Goal: Task Accomplishment & Management: Use online tool/utility

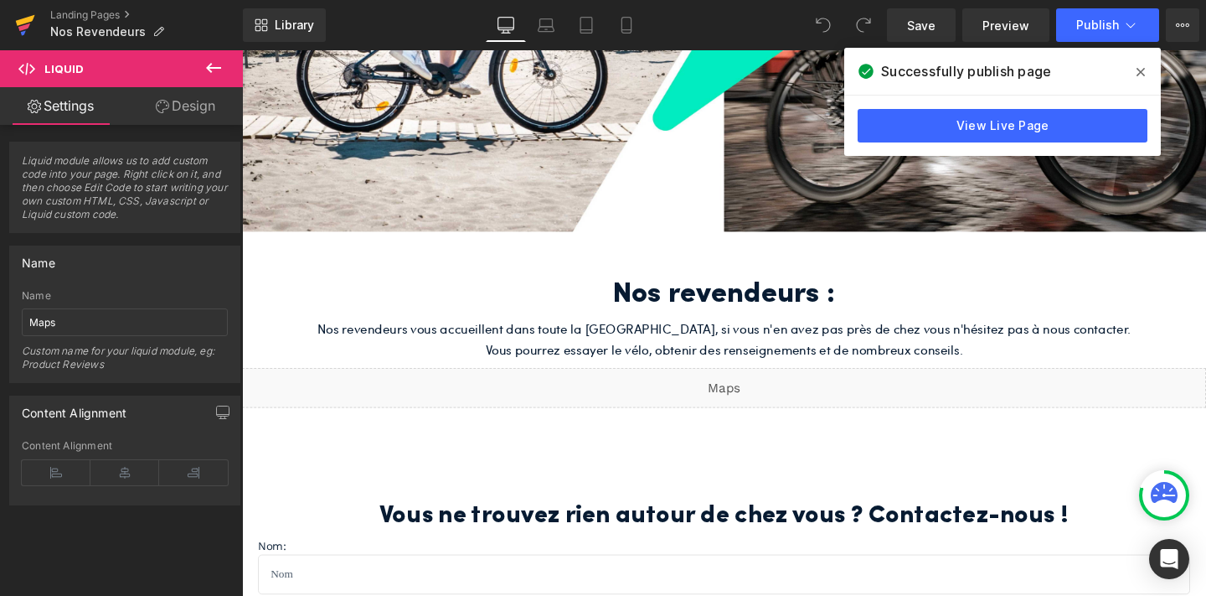
click at [16, 15] on icon at bounding box center [25, 25] width 20 height 42
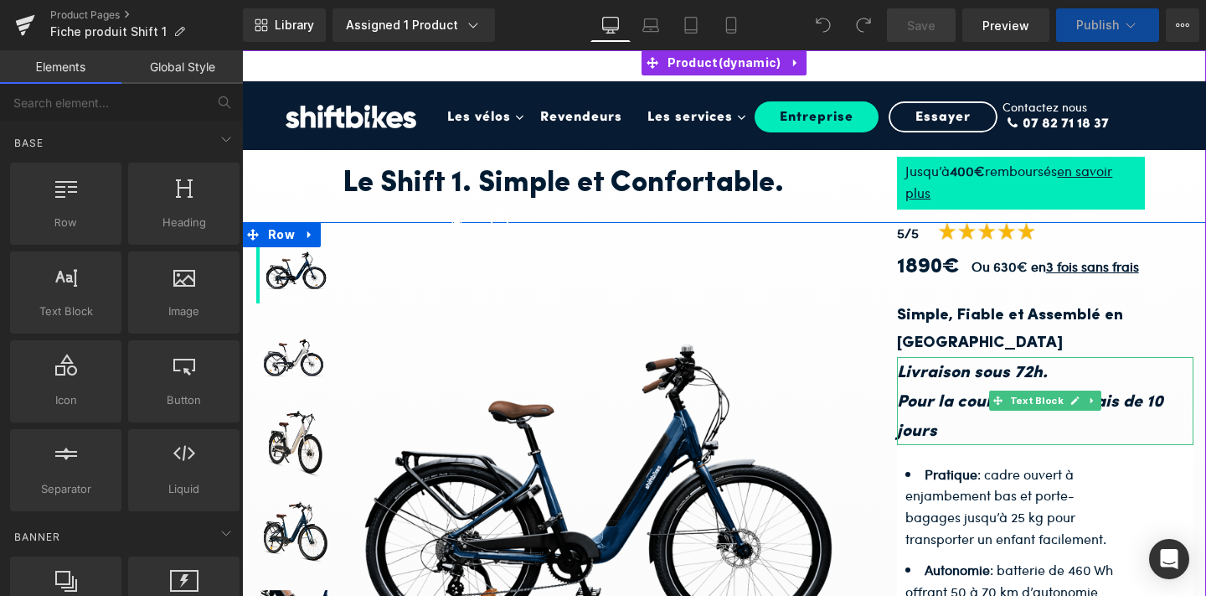
click at [977, 360] on p "Livraison sous 72h. Pour la couleur Blanc délais de 10 jours" at bounding box center [1045, 401] width 297 height 88
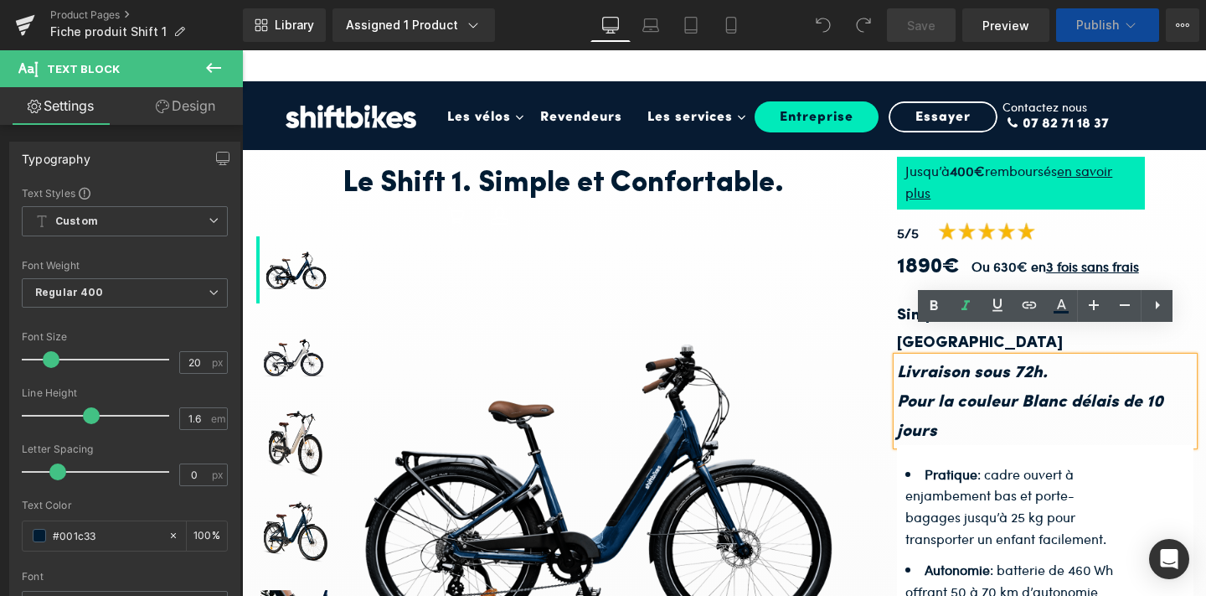
click at [1059, 370] on icon "Livraison sous 72h. Pour la couleur Blanc délais de 10 jours" at bounding box center [1030, 401] width 266 height 75
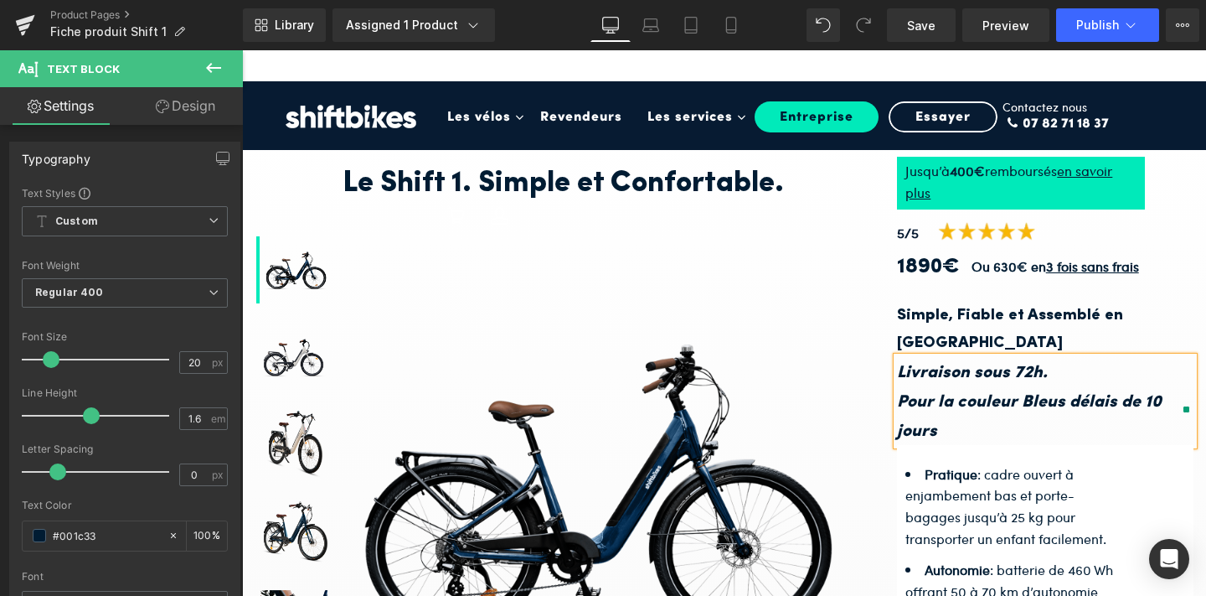
click at [1160, 373] on p "Livraison sous 72h. Pour la couleur Bleus délais de 10 jours" at bounding box center [1045, 401] width 297 height 88
click at [824, 369] on img at bounding box center [595, 490] width 520 height 292
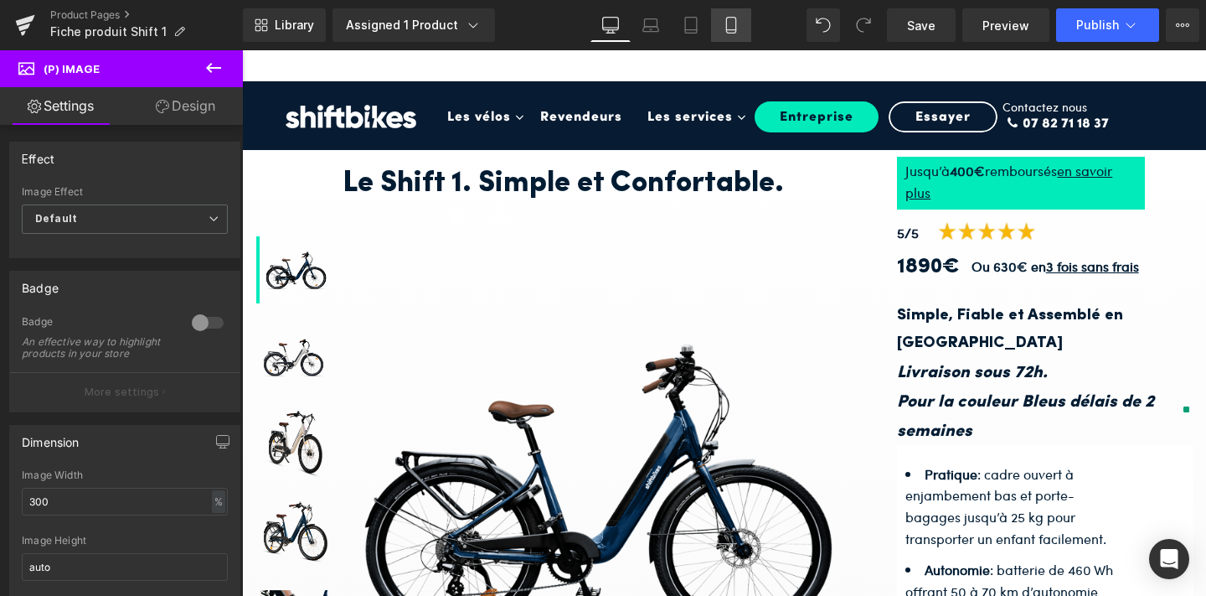
click at [736, 20] on icon at bounding box center [730, 26] width 9 height 16
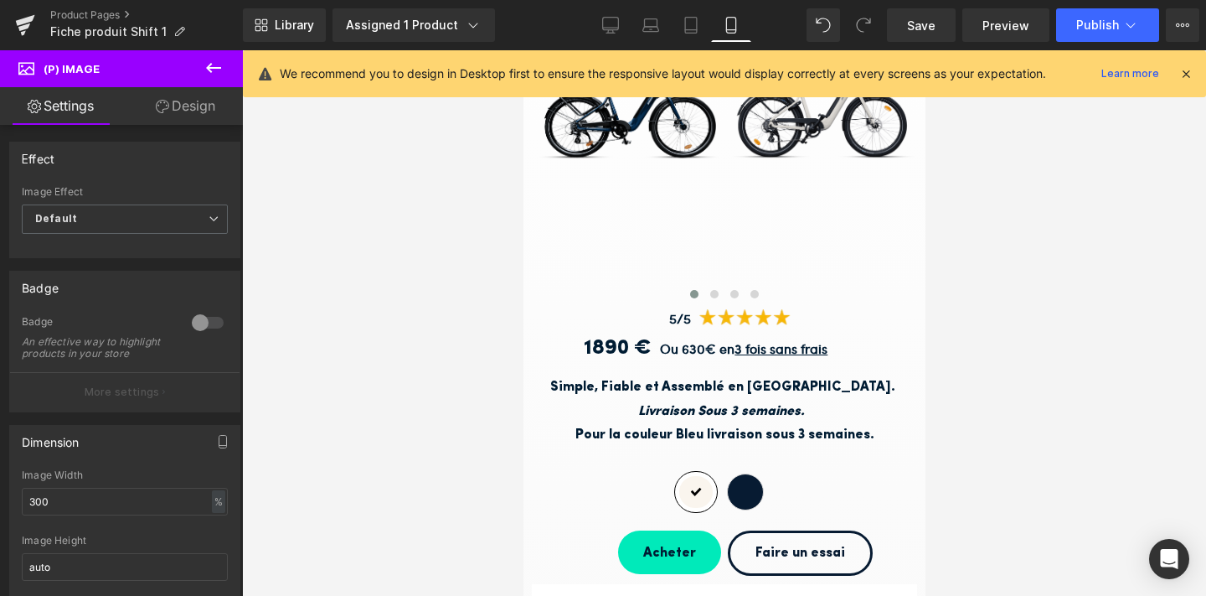
scroll to position [391, 0]
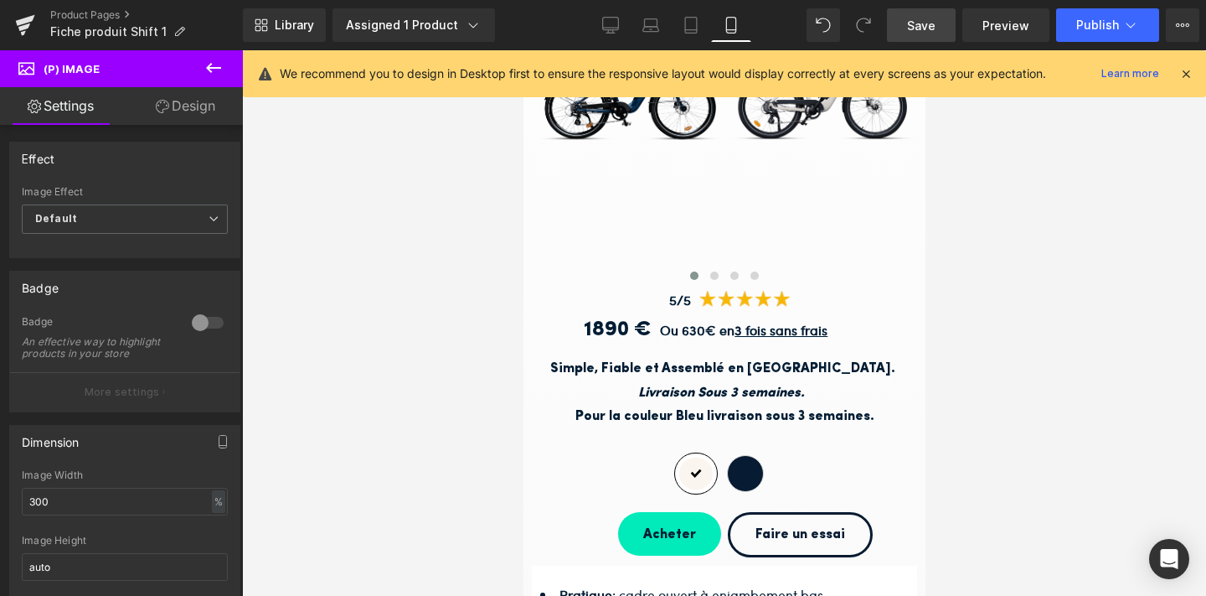
click at [927, 21] on span "Save" at bounding box center [921, 26] width 28 height 18
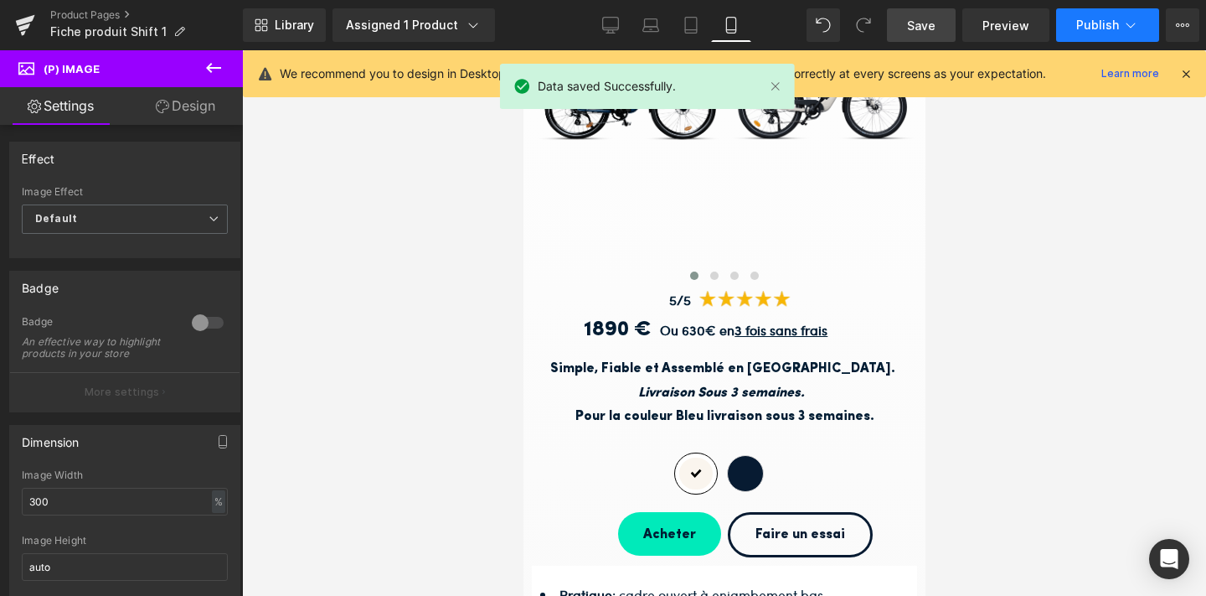
click at [1080, 29] on span "Publish" at bounding box center [1098, 24] width 43 height 13
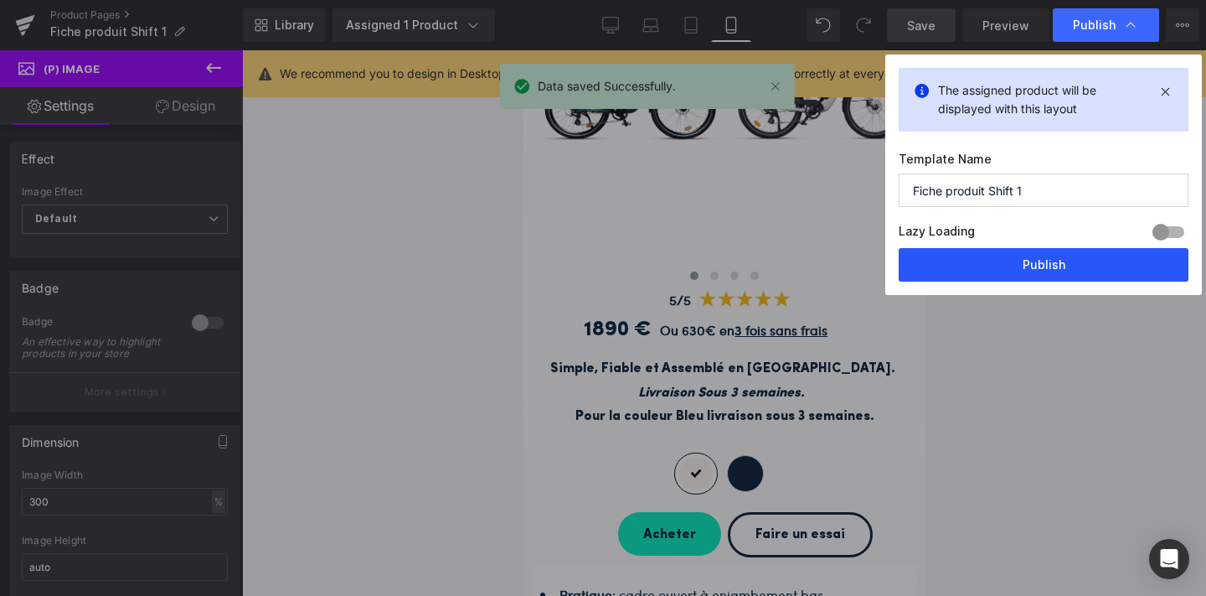
click at [1084, 273] on button "Publish" at bounding box center [1044, 265] width 290 height 34
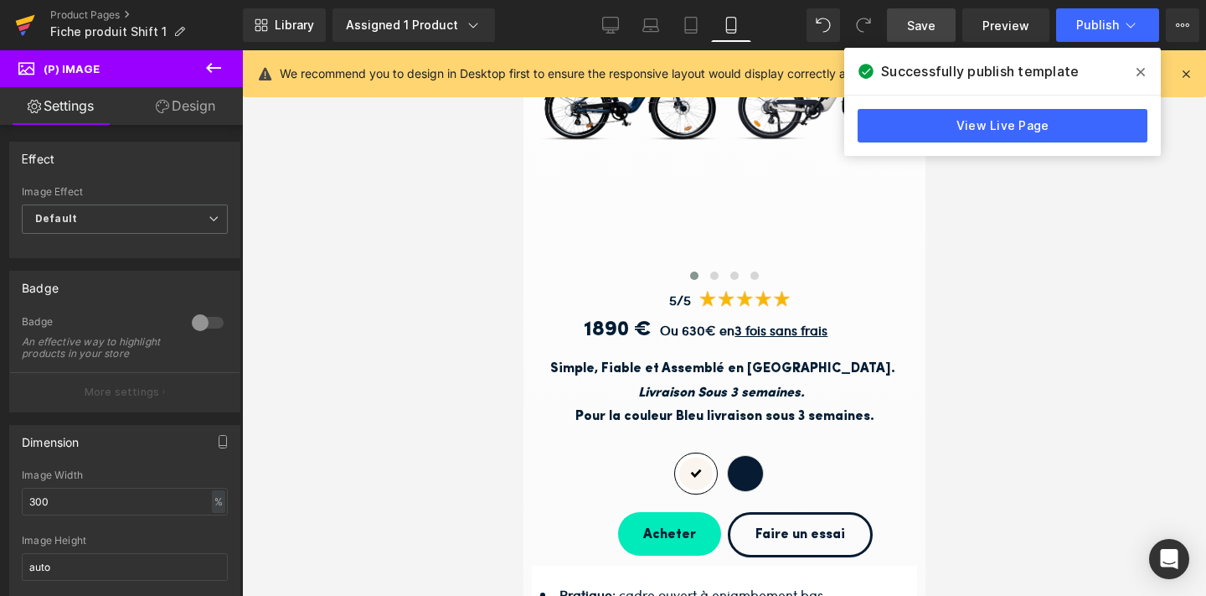
click at [15, 23] on icon at bounding box center [25, 25] width 20 height 42
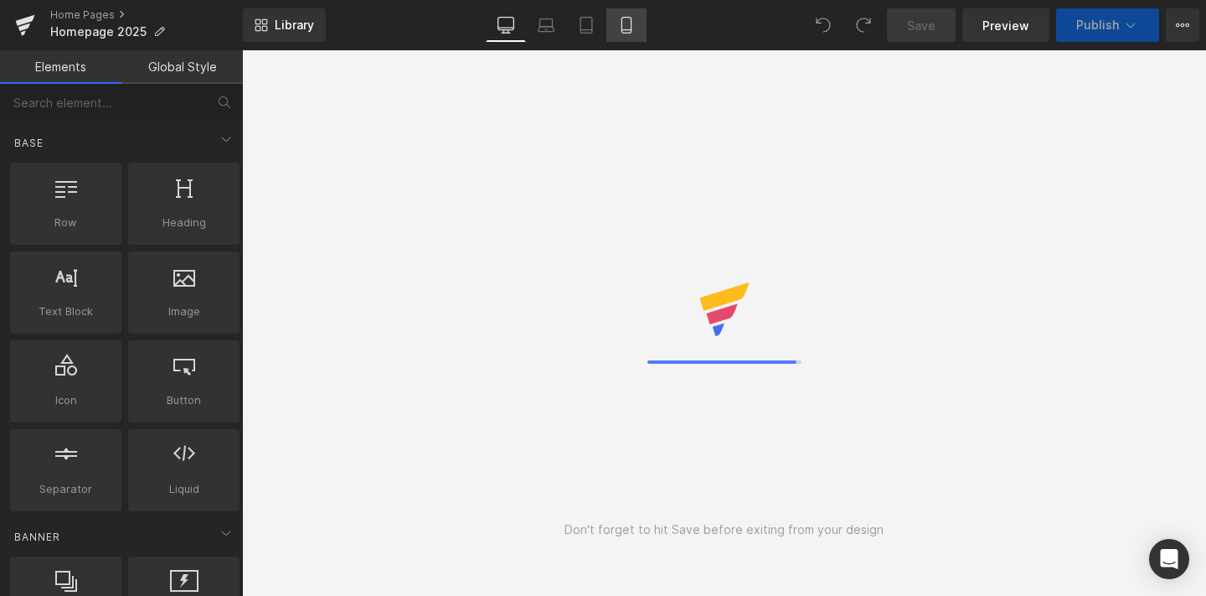
click at [619, 34] on link "Mobile" at bounding box center [627, 25] width 40 height 34
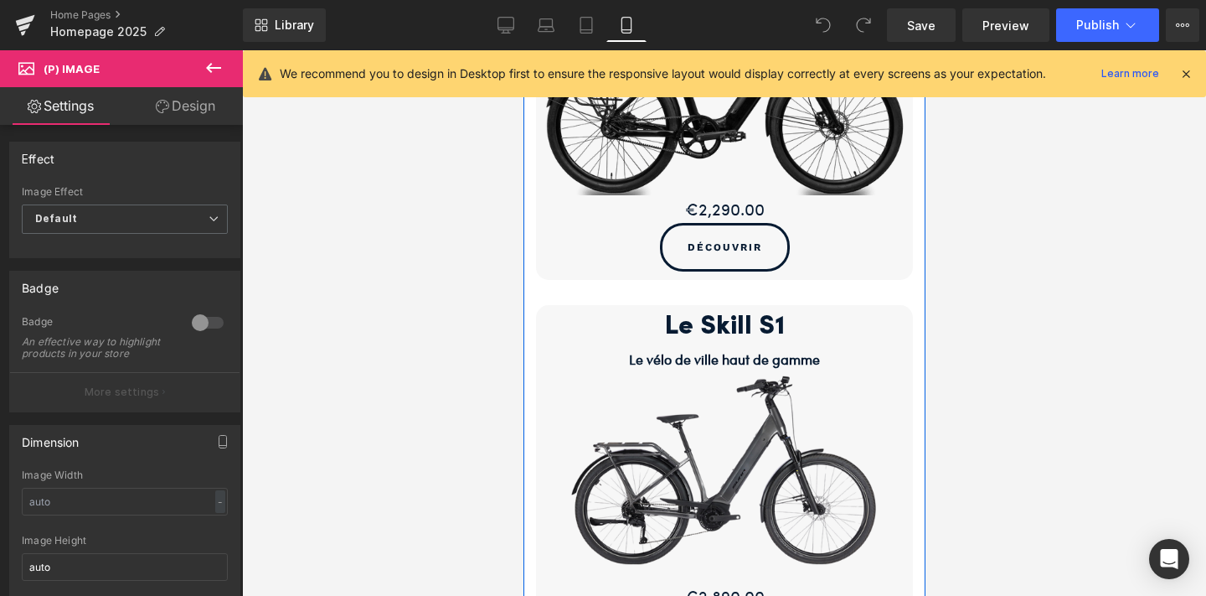
scroll to position [1110, 0]
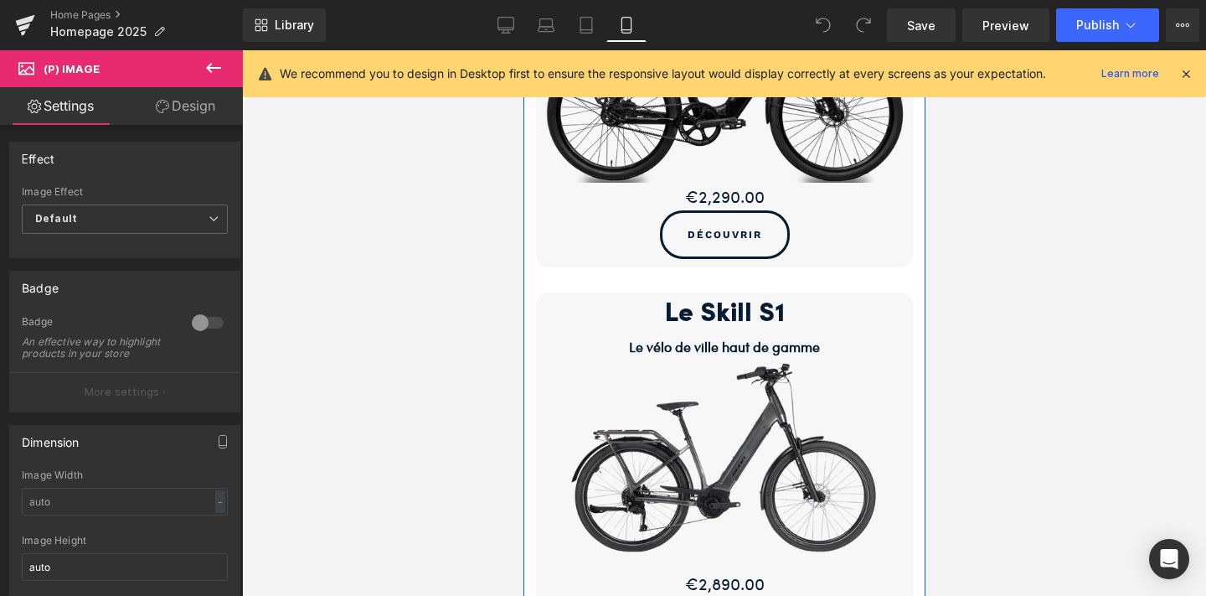
click at [718, 337] on li "Text Block" at bounding box center [706, 347] width 77 height 20
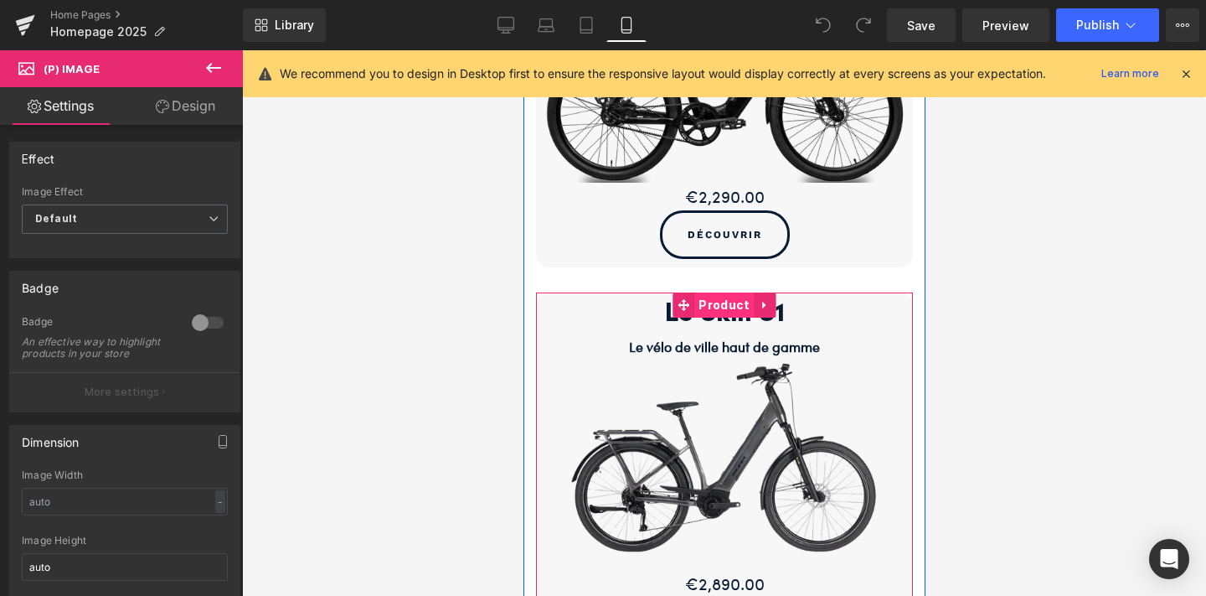
click at [717, 303] on span "Product" at bounding box center [723, 304] width 59 height 25
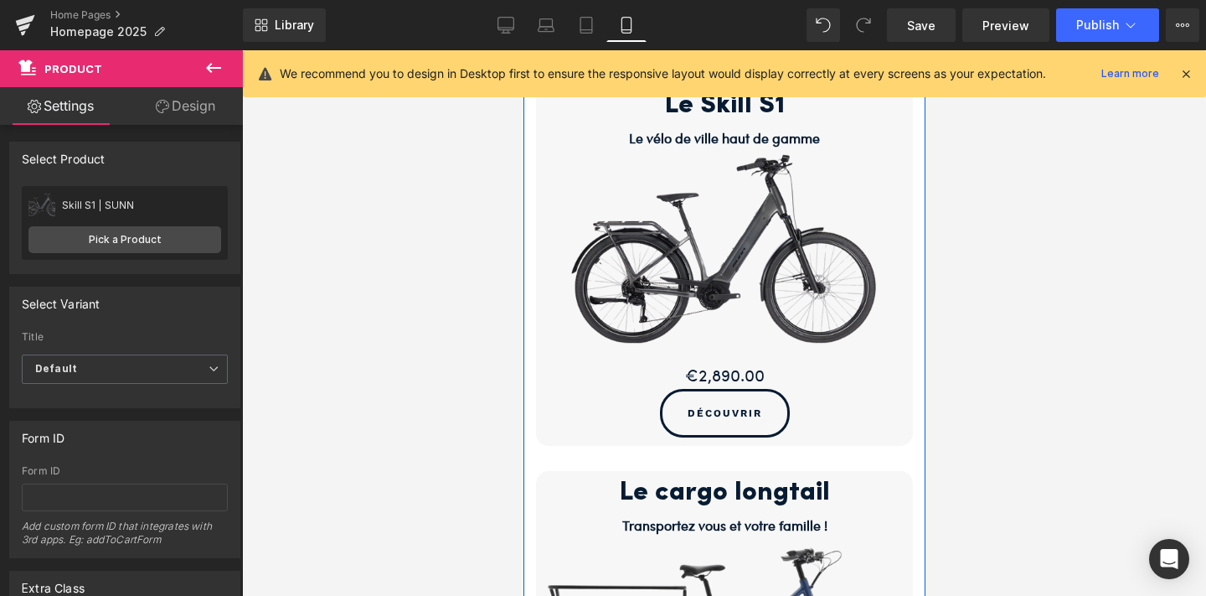
scroll to position [1330, 0]
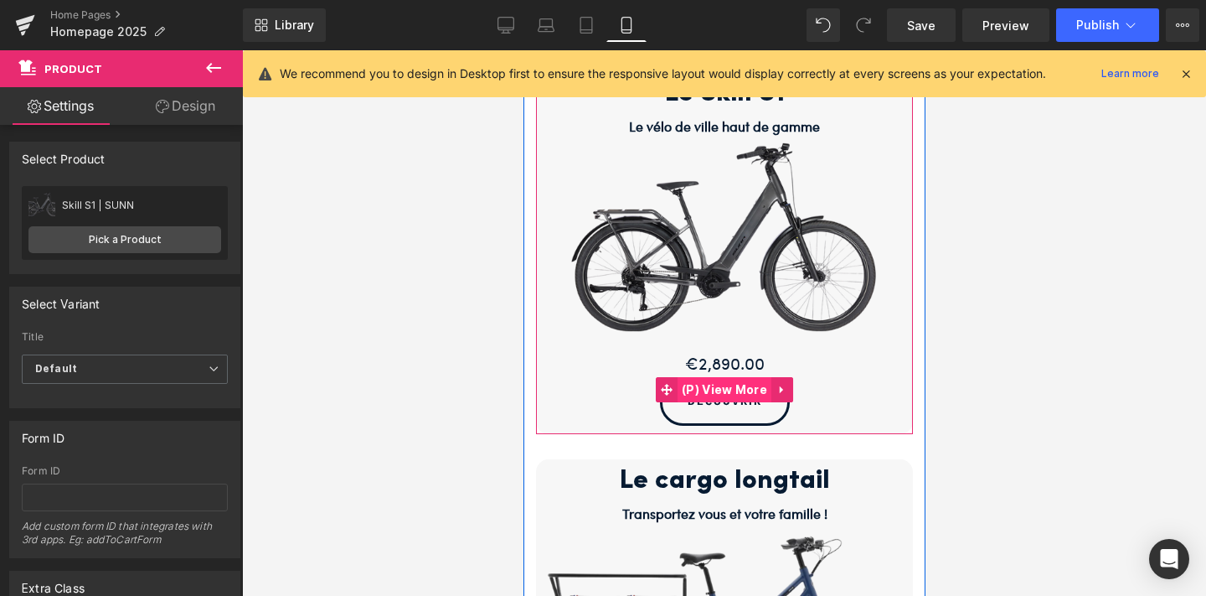
click at [719, 386] on span "(P) View More" at bounding box center [724, 389] width 94 height 25
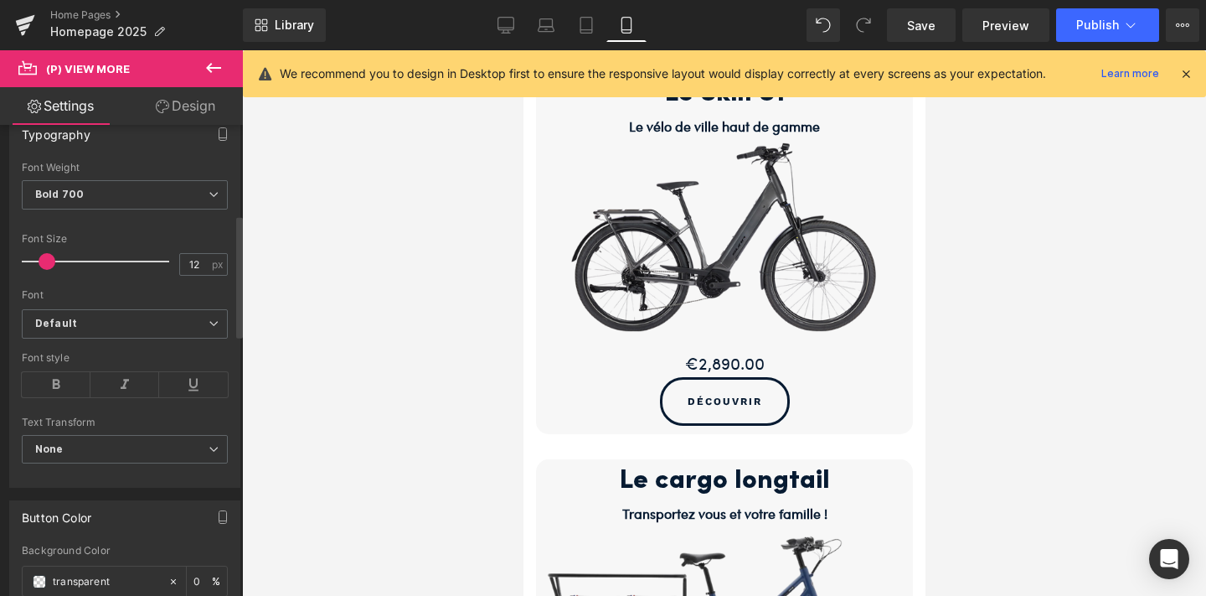
scroll to position [484, 0]
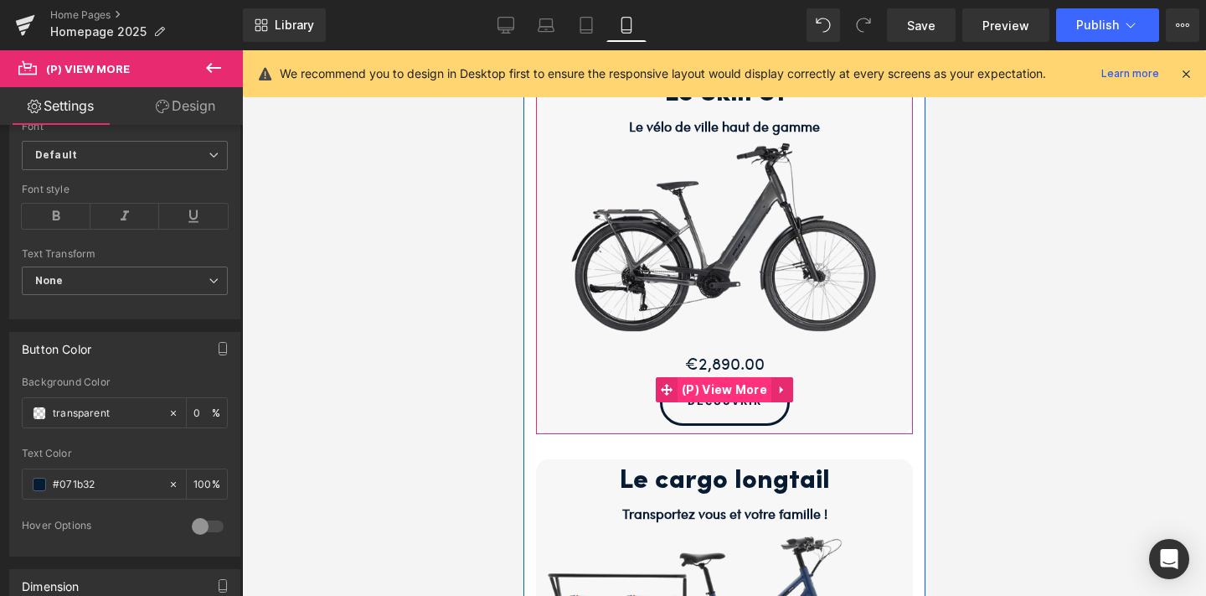
click at [723, 388] on span "(P) View More" at bounding box center [724, 389] width 94 height 25
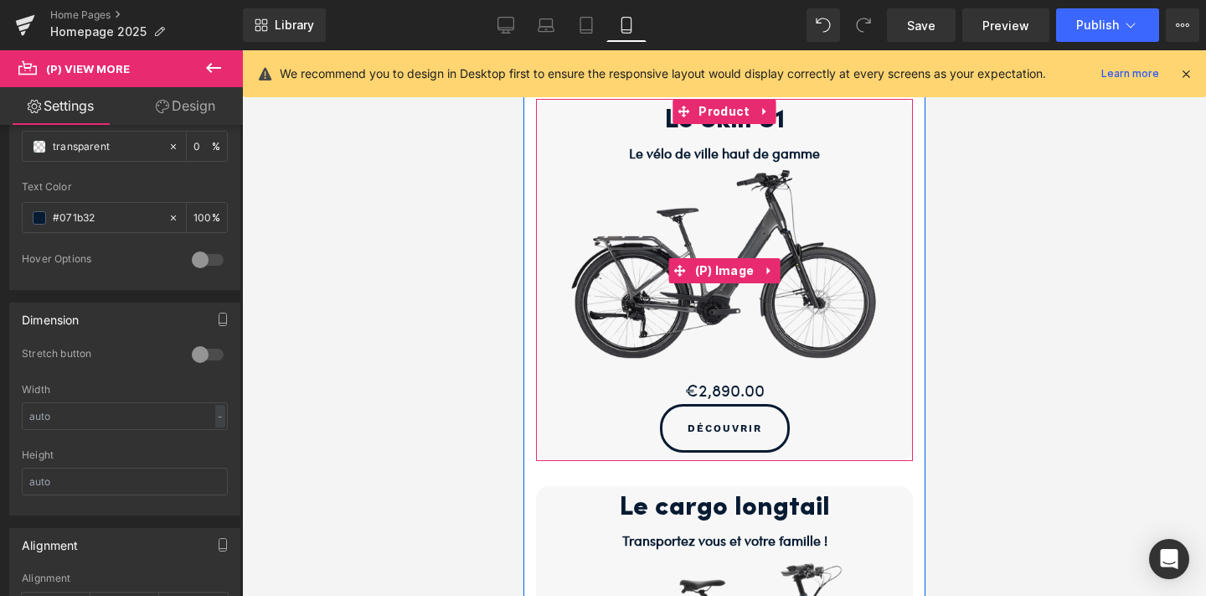
scroll to position [1167, 0]
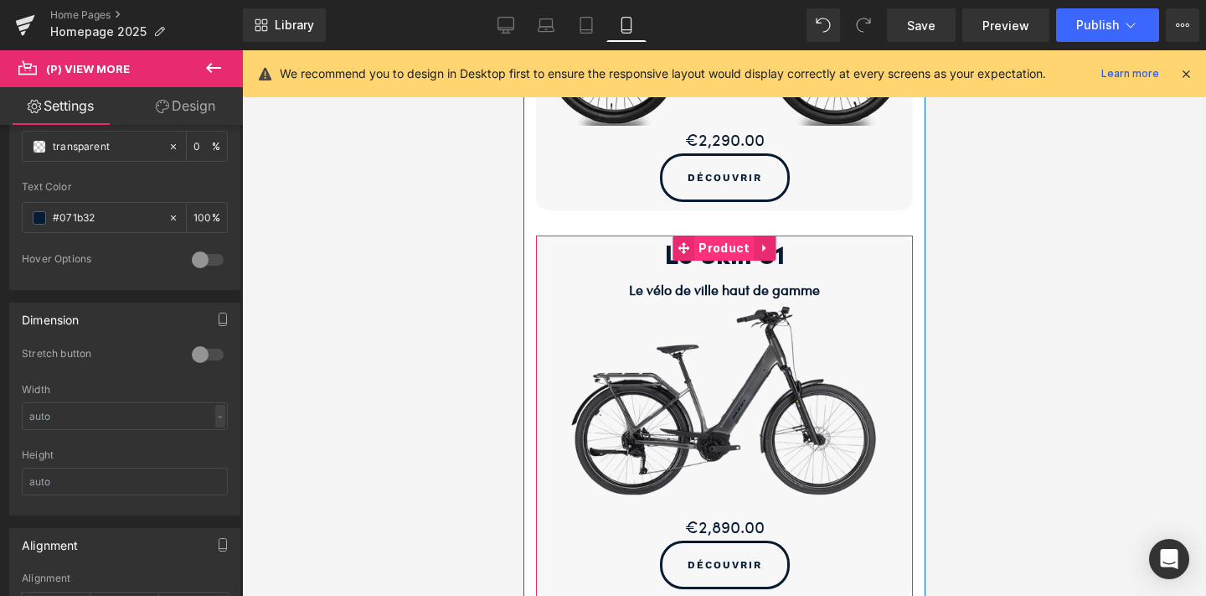
click at [726, 243] on span "Product" at bounding box center [723, 247] width 59 height 25
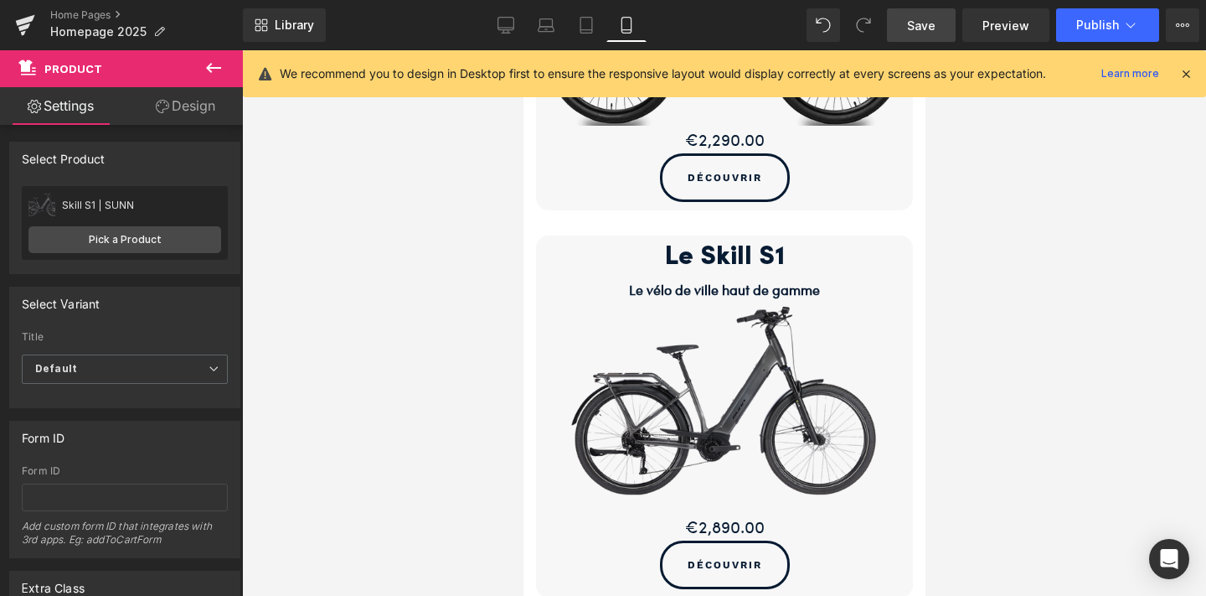
click at [924, 30] on span "Save" at bounding box center [921, 26] width 28 height 18
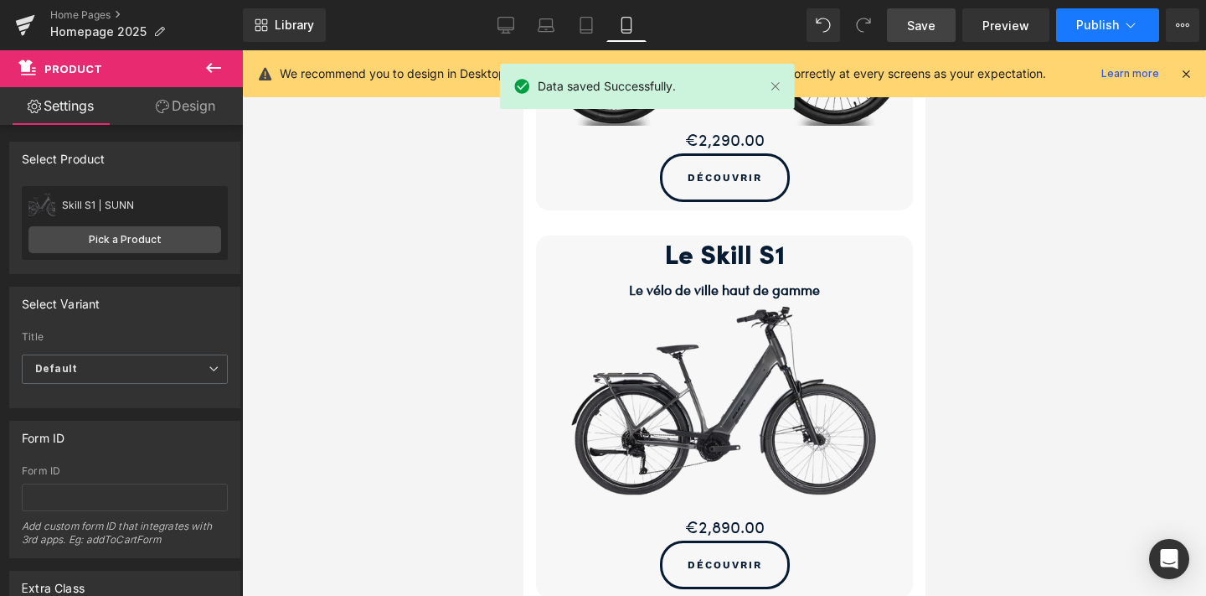
click at [1098, 15] on button "Publish" at bounding box center [1107, 25] width 103 height 34
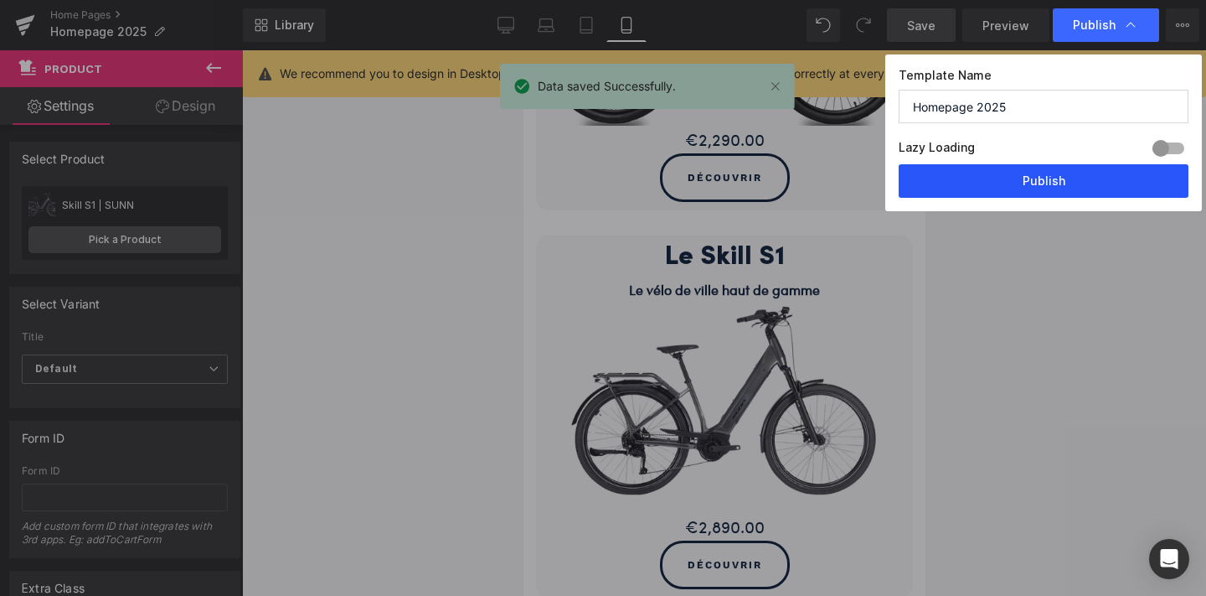
click at [1056, 172] on button "Publish" at bounding box center [1044, 181] width 290 height 34
